Goal: Task Accomplishment & Management: Manage account settings

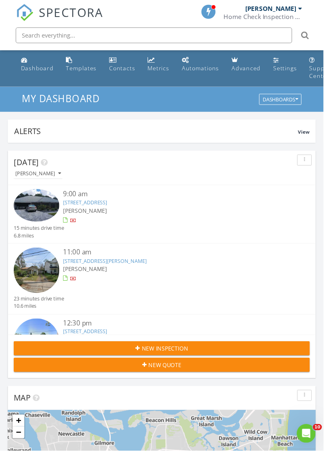
click at [142, 276] on div "[PERSON_NAME]" at bounding box center [179, 277] width 229 height 8
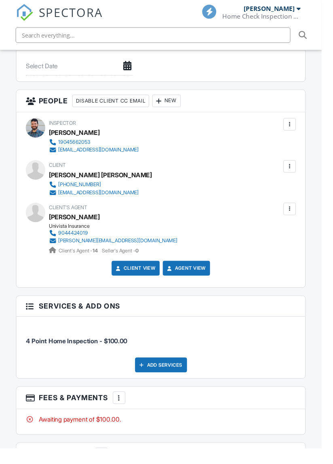
scroll to position [887, 0]
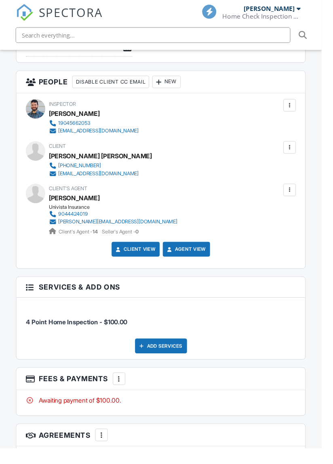
click at [123, 397] on div "More" at bounding box center [123, 392] width 13 height 13
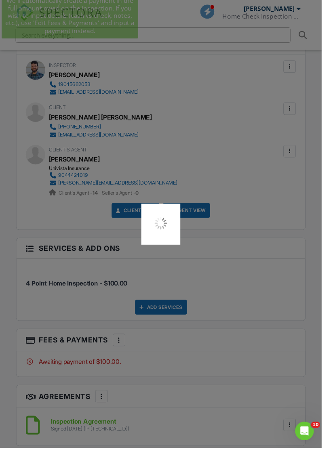
scroll to position [0, 0]
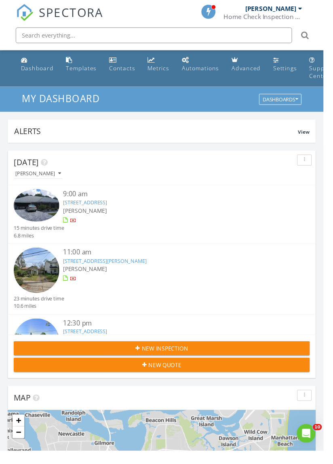
click at [149, 216] on div "[PERSON_NAME]" at bounding box center [179, 217] width 229 height 8
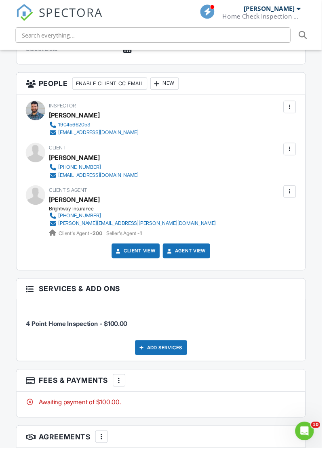
scroll to position [889, 0]
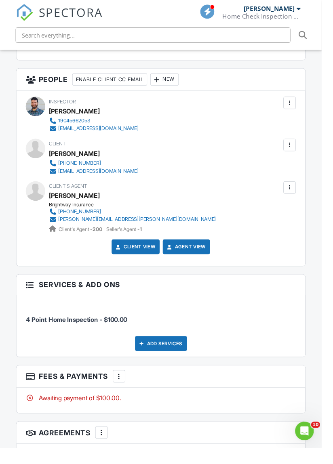
click at [125, 391] on div at bounding box center [123, 390] width 8 height 8
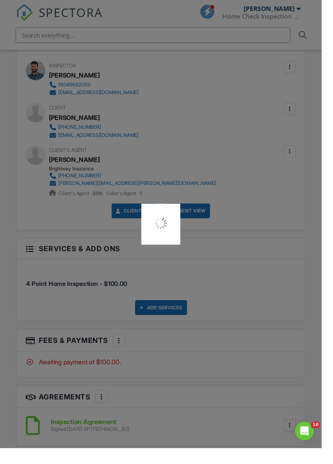
scroll to position [929, 0]
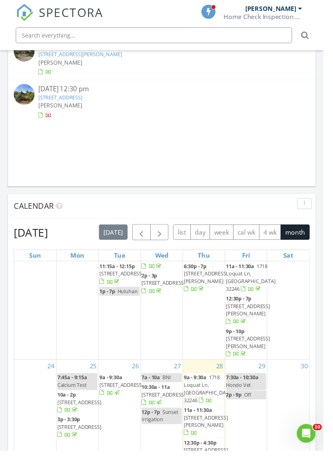
scroll to position [451, 0]
click at [166, 242] on span "button" at bounding box center [164, 240] width 10 height 10
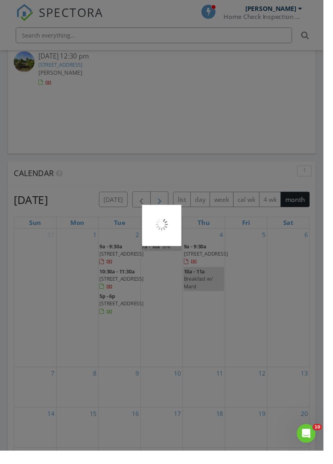
scroll to position [722, 0]
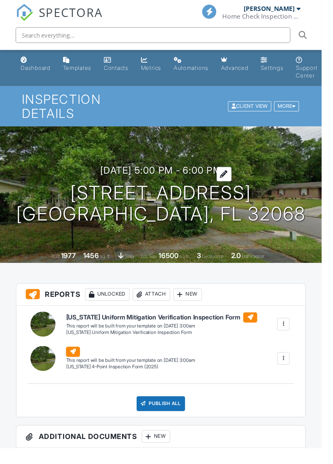
click at [230, 174] on h3 "09/02/2025 5:00 pm - 6:00 pm" at bounding box center [167, 176] width 126 height 11
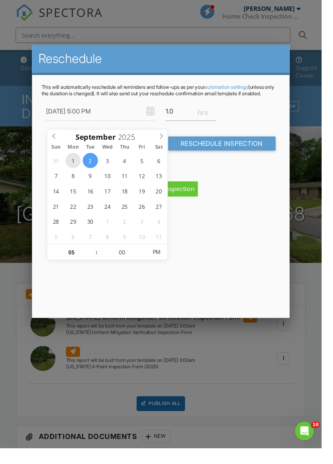
type input "[DATE] 5:00 PM"
type input "04"
type input "[DATE] 4:00 PM"
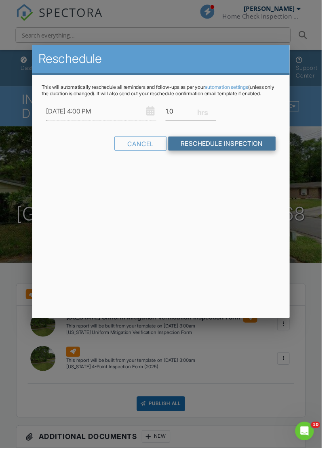
click at [232, 156] on input "Reschedule Inspection" at bounding box center [229, 148] width 111 height 15
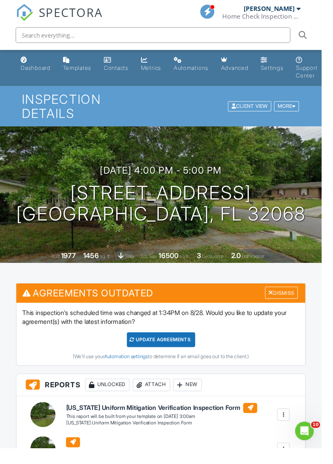
click at [187, 349] on div "Update Agreements" at bounding box center [166, 351] width 71 height 15
